Goal: Find specific page/section: Find specific page/section

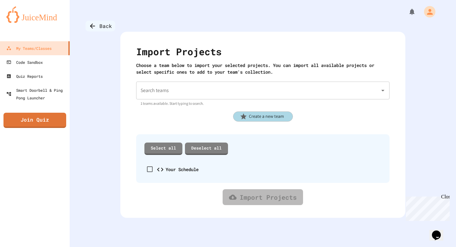
click at [91, 29] on icon at bounding box center [93, 26] width 8 height 8
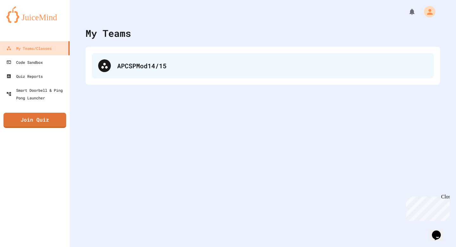
click at [152, 74] on div "APCSPMod14/15" at bounding box center [263, 65] width 342 height 25
